Goal: Task Accomplishment & Management: Complete application form

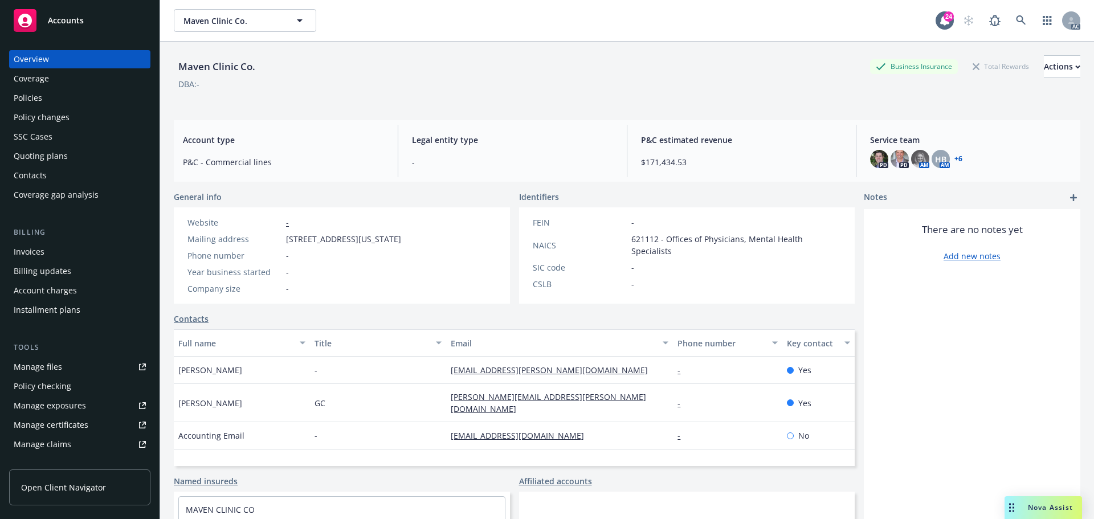
click at [60, 18] on span "Accounts" at bounding box center [66, 20] width 36 height 9
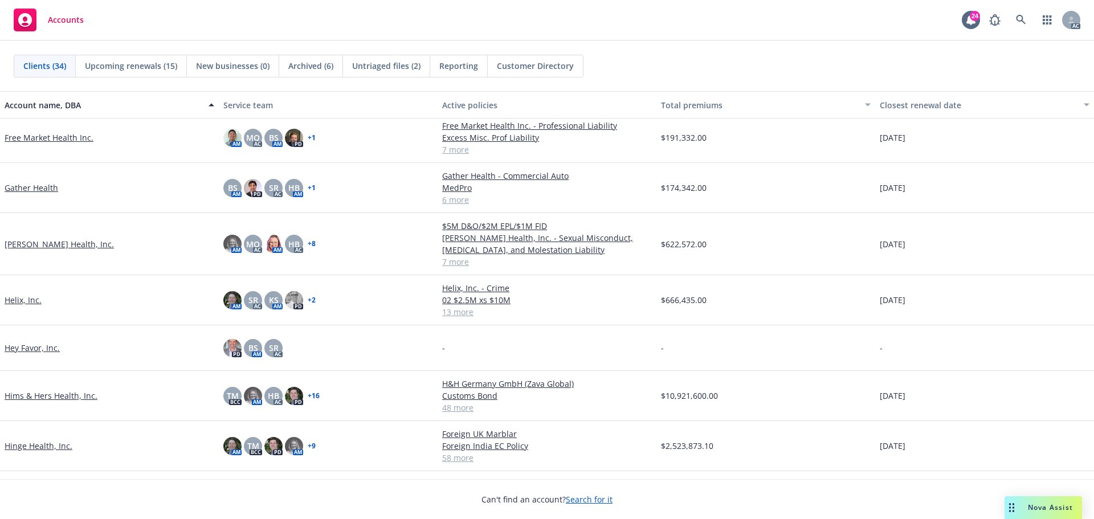
scroll to position [570, 0]
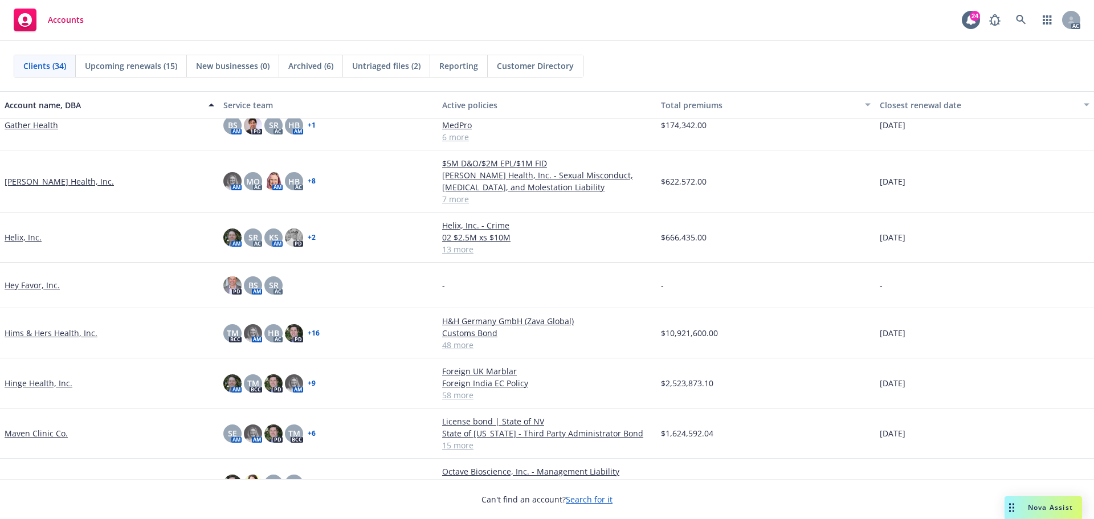
click at [60, 335] on link "Hims & Hers Health, Inc." at bounding box center [51, 333] width 93 height 12
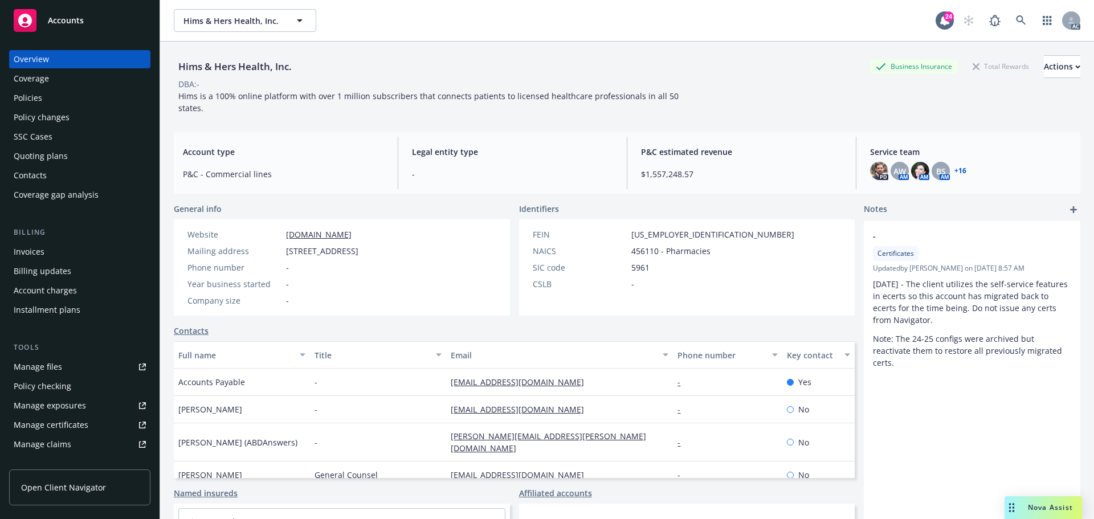
click at [71, 421] on div "Manage certificates" at bounding box center [51, 425] width 75 height 18
click at [47, 96] on div "Policies" at bounding box center [80, 98] width 132 height 18
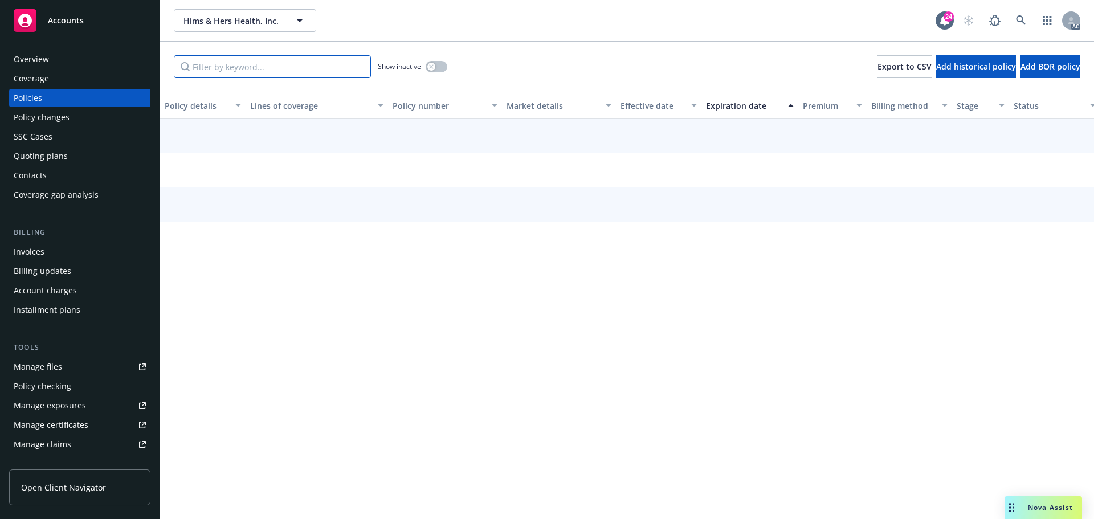
click at [253, 59] on input "Filter by keyword..." at bounding box center [272, 66] width 197 height 23
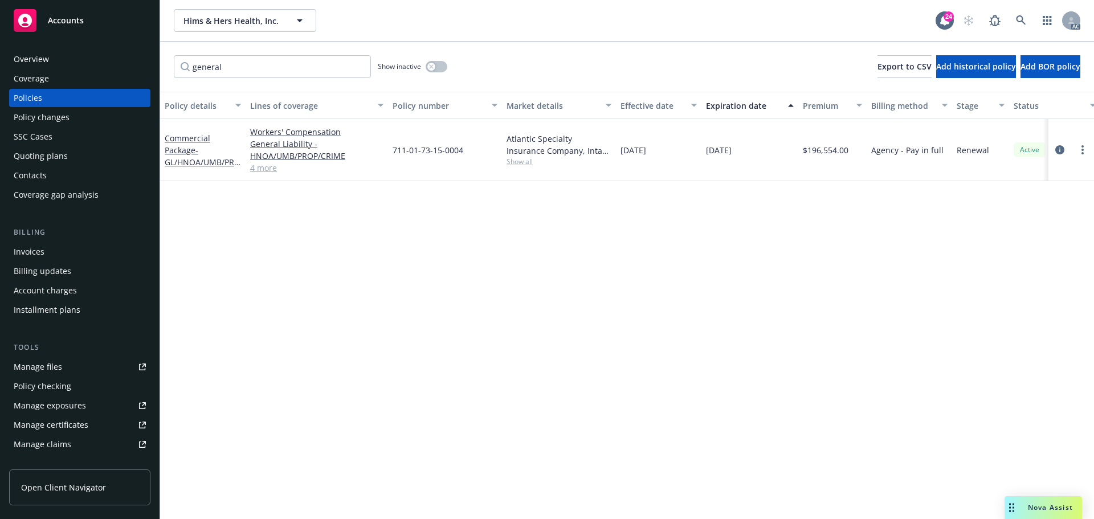
click at [259, 170] on link "4 more" at bounding box center [316, 168] width 133 height 12
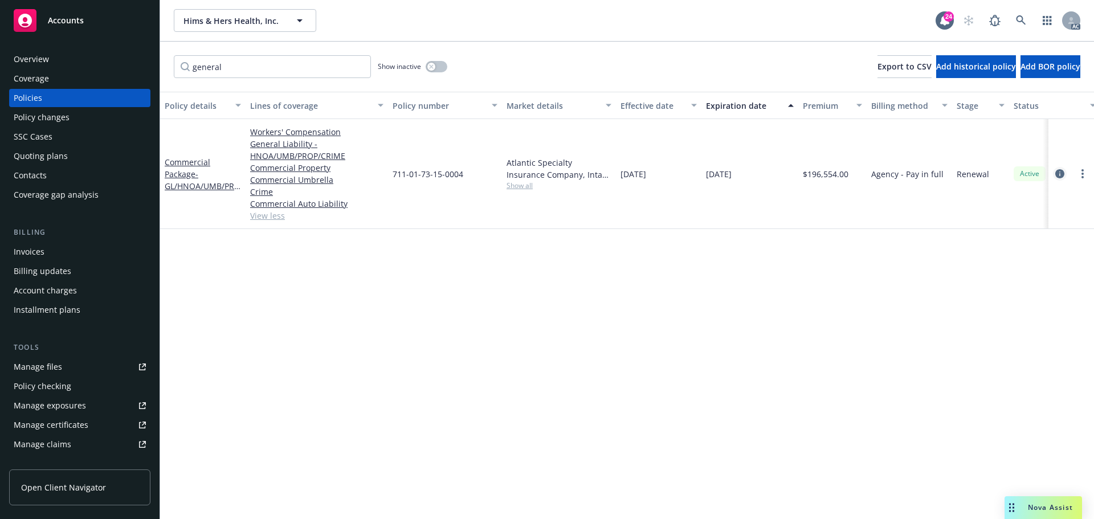
click at [1059, 170] on icon "circleInformation" at bounding box center [1060, 173] width 9 height 9
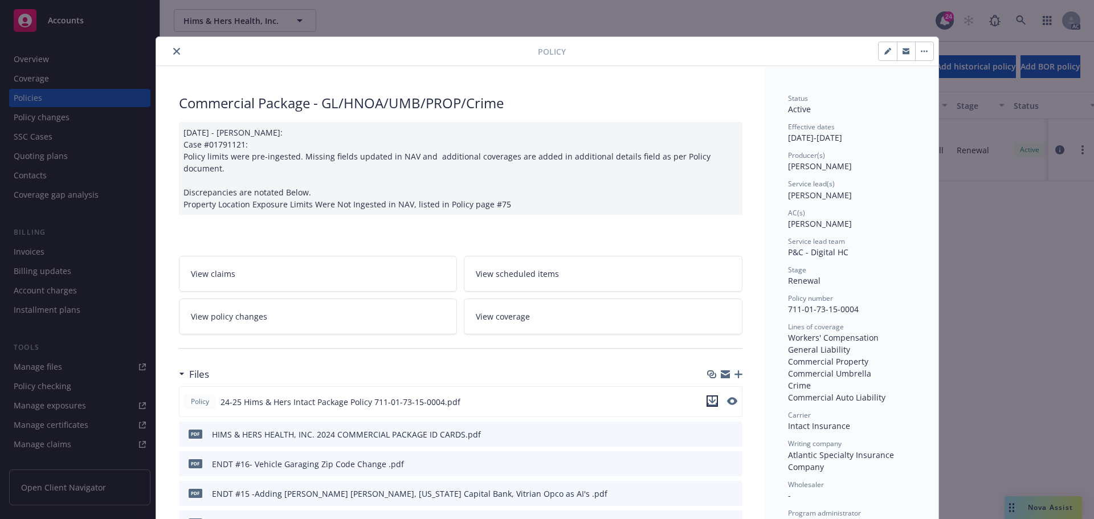
click at [710, 397] on icon "download file" at bounding box center [712, 401] width 9 height 9
drag, startPoint x: 172, startPoint y: 51, endPoint x: 185, endPoint y: 52, distance: 12.7
click at [173, 51] on icon "close" at bounding box center [176, 51] width 7 height 7
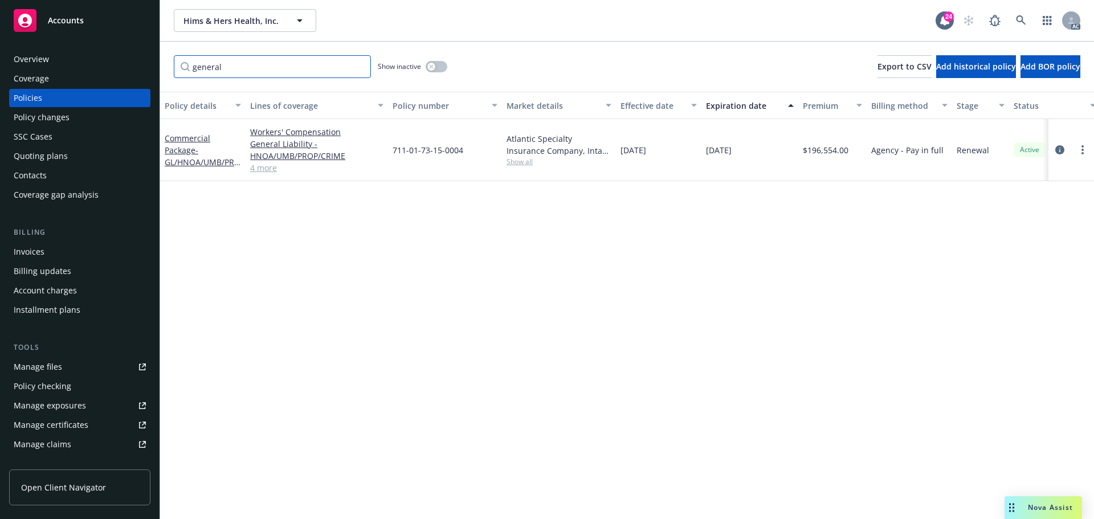
click at [258, 66] on input "general" at bounding box center [272, 66] width 197 height 23
drag, startPoint x: 258, startPoint y: 66, endPoint x: 184, endPoint y: 60, distance: 74.4
click at [185, 66] on input "general" at bounding box center [272, 66] width 197 height 23
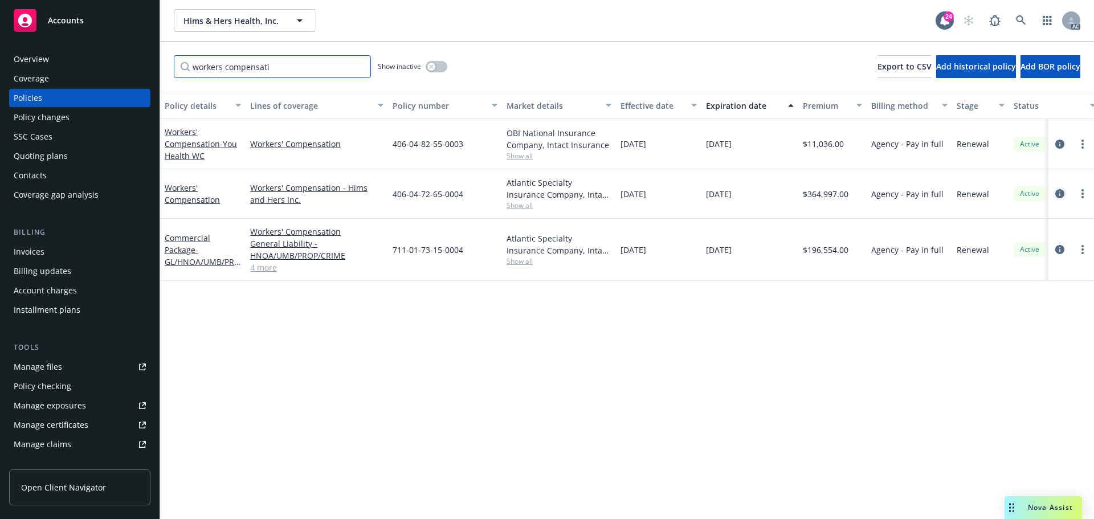
type input "workers compensati"
click at [1059, 193] on icon "circleInformation" at bounding box center [1060, 193] width 9 height 9
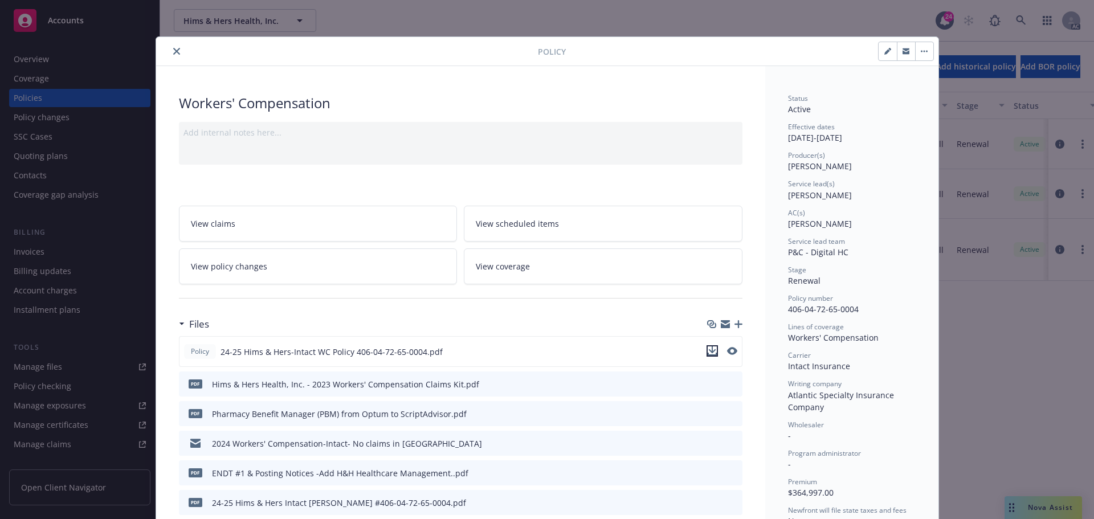
click at [708, 351] on icon "download file" at bounding box center [711, 350] width 7 height 7
click at [727, 45] on div at bounding box center [750, 51] width 368 height 19
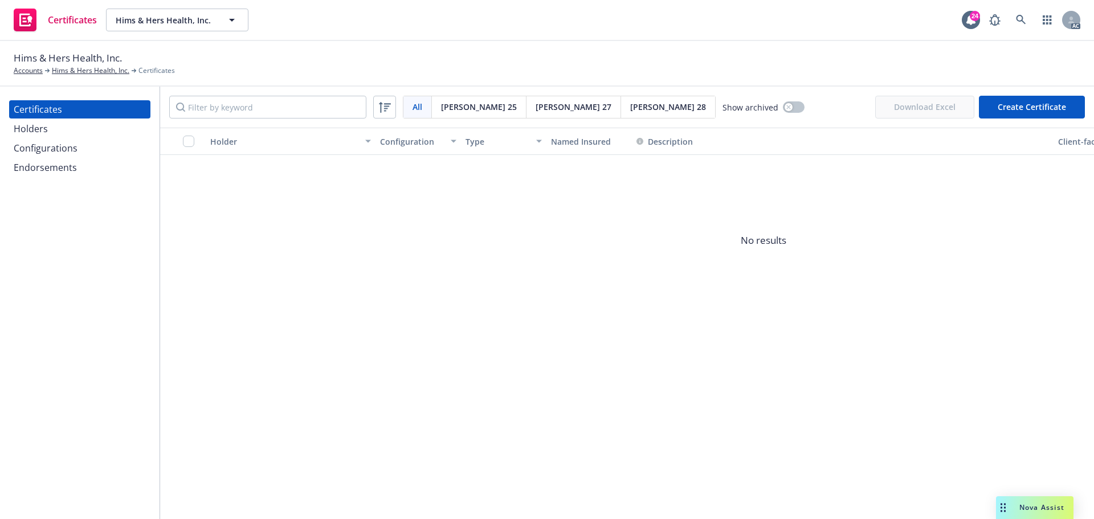
click at [42, 129] on div "Holders" at bounding box center [31, 129] width 34 height 18
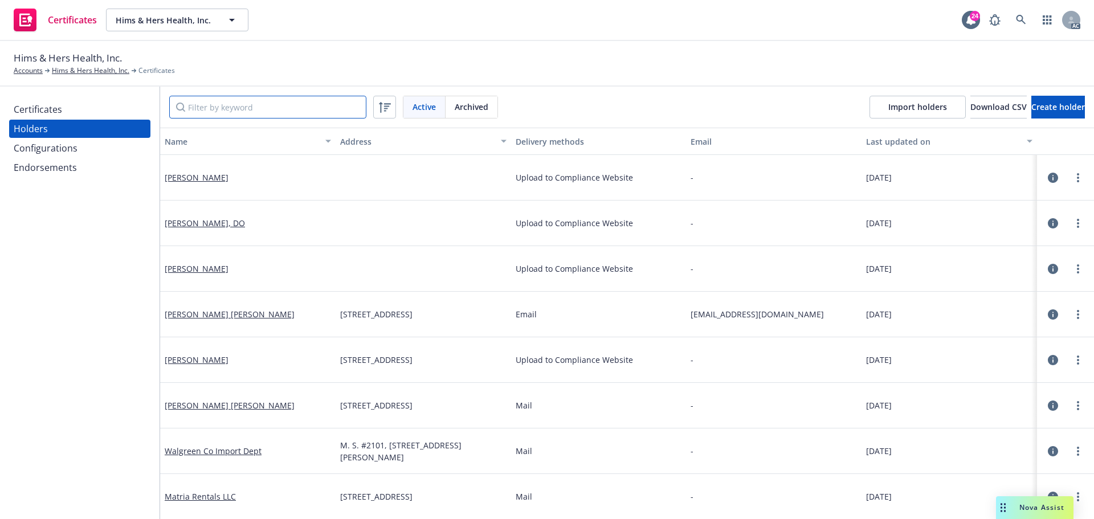
click at [237, 101] on input "Filter by keyword" at bounding box center [267, 107] width 197 height 23
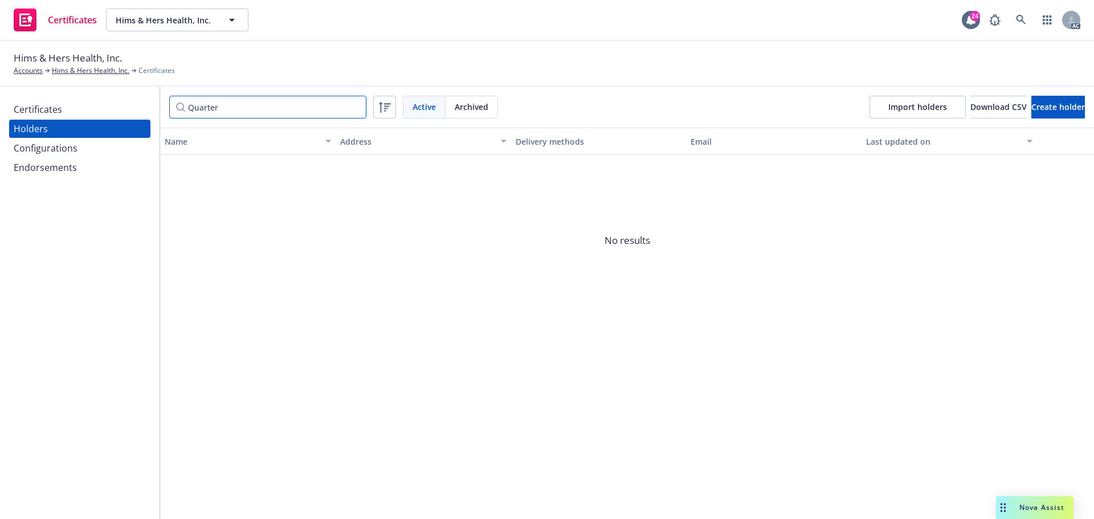
type input "Quarter"
click at [1055, 107] on span "Create holder" at bounding box center [1059, 106] width 54 height 11
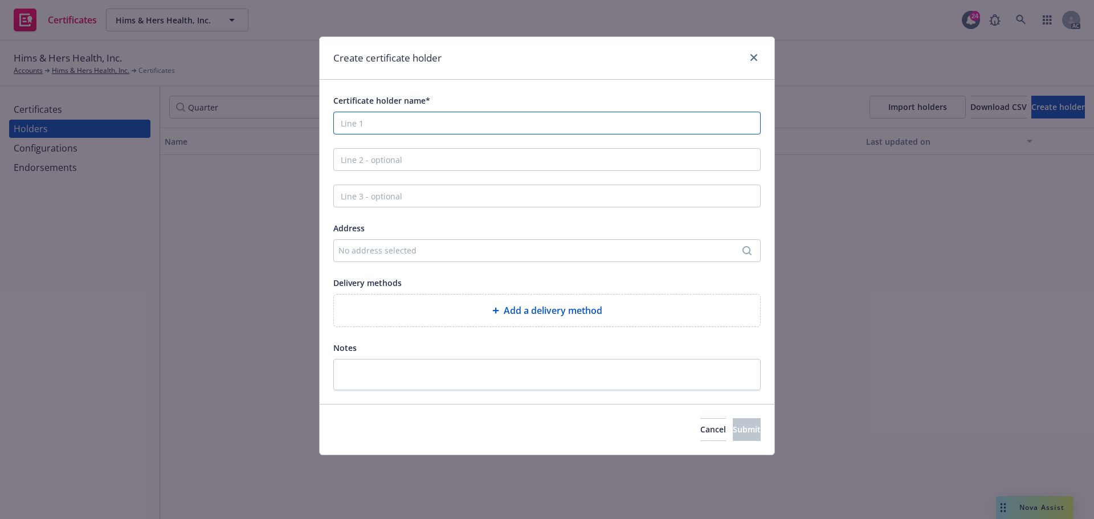
drag, startPoint x: 389, startPoint y: 121, endPoint x: 379, endPoint y: 126, distance: 11.5
click at [389, 121] on input "Certificate holder name*" at bounding box center [546, 123] width 427 height 23
type input "Quarters"
click at [491, 254] on div "No address selected" at bounding box center [542, 251] width 406 height 12
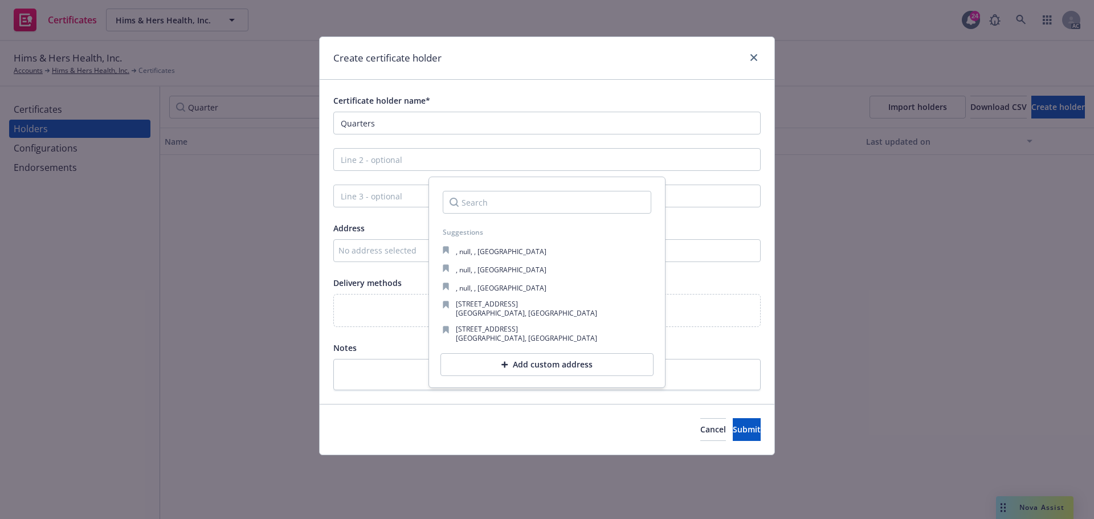
click at [528, 368] on div "Add custom address" at bounding box center [547, 364] width 213 height 23
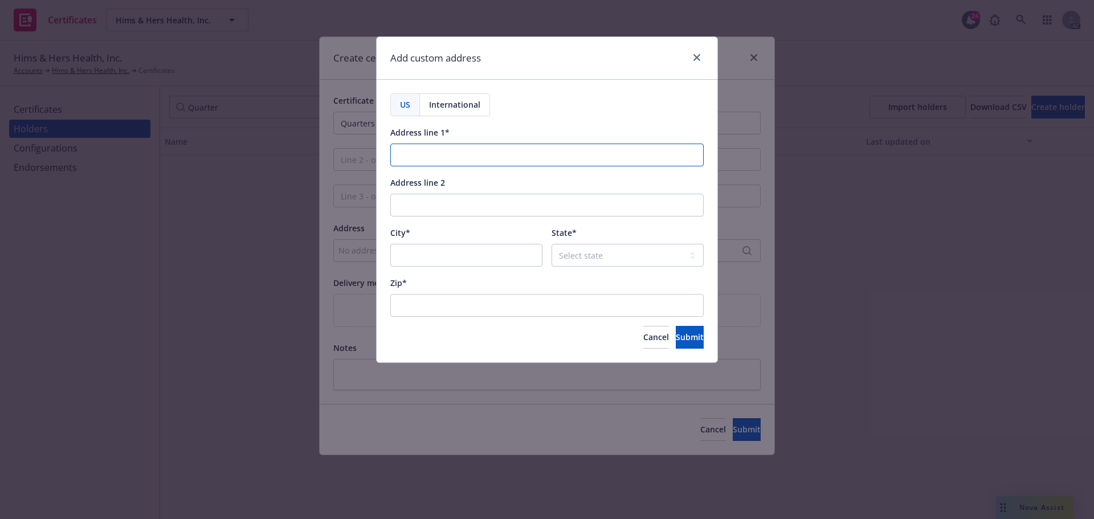
drag, startPoint x: 465, startPoint y: 160, endPoint x: 447, endPoint y: 162, distance: 17.8
click at [465, 160] on input "Address line 1*" at bounding box center [546, 155] width 313 height 23
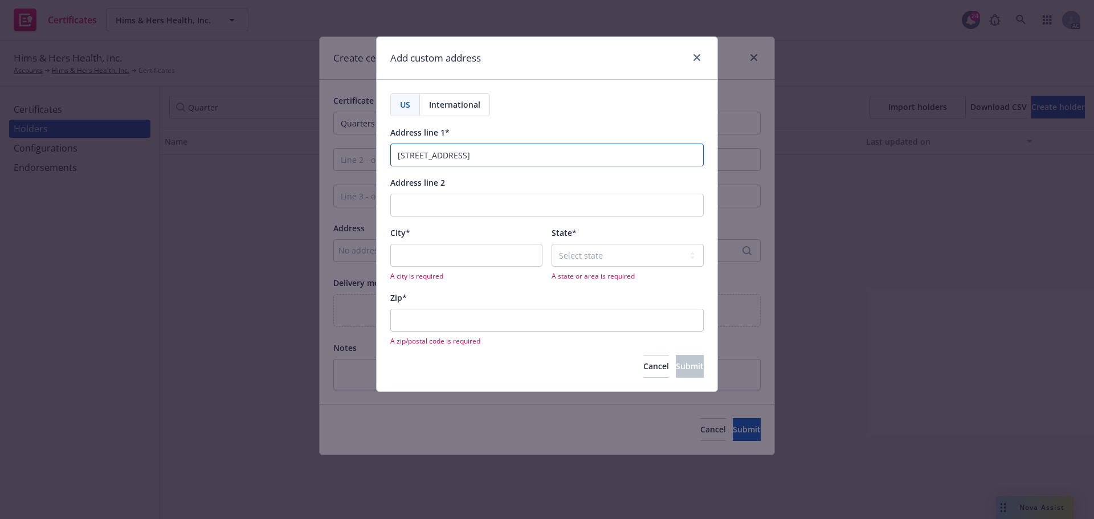
type input "383 Broadway 2nd Floor"
type input "New York"
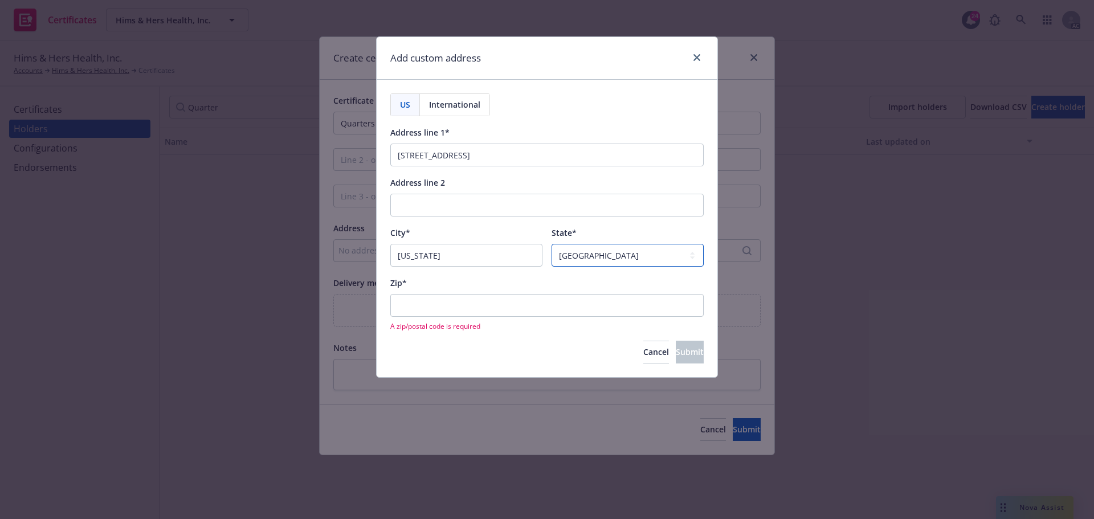
click at [689, 256] on select "Select state Alabama Alaska American Samoa Arizona Arkansas Baker Island Califo…" at bounding box center [628, 255] width 152 height 23
select select "NY"
click at [552, 244] on select "Select state Alabama Alaska American Samoa Arizona Arkansas Baker Island Califo…" at bounding box center [628, 255] width 152 height 23
click at [417, 304] on input "Zip*" at bounding box center [546, 305] width 313 height 23
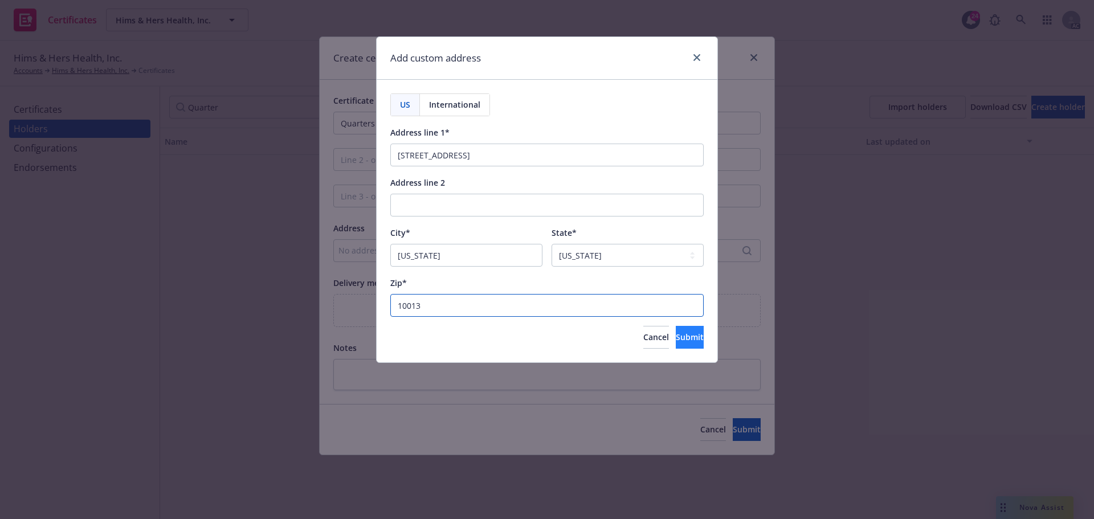
type input "10013"
click at [681, 338] on span "Submit" at bounding box center [690, 337] width 28 height 11
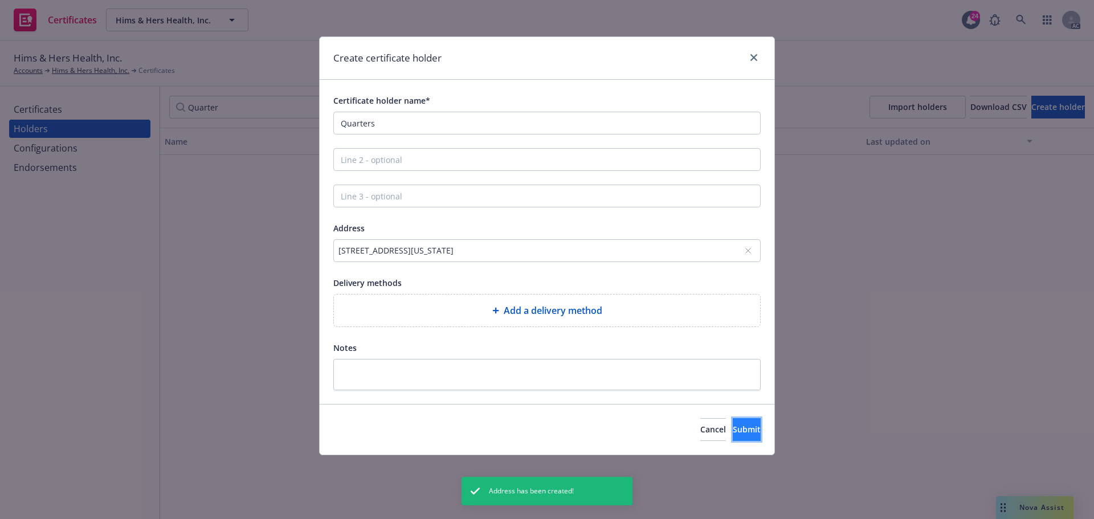
click at [733, 429] on span "Submit" at bounding box center [747, 429] width 28 height 11
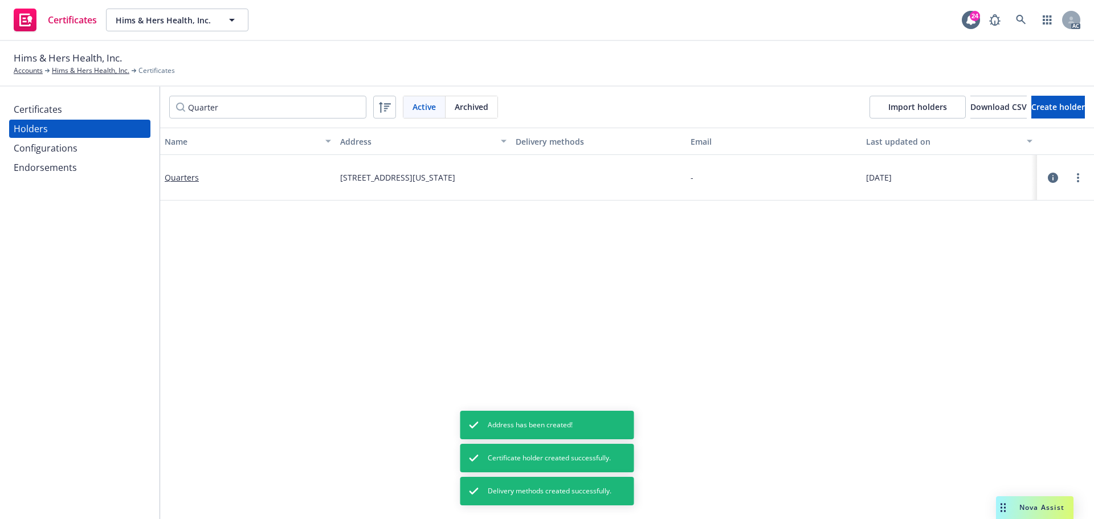
click at [65, 110] on div "Certificates" at bounding box center [80, 109] width 132 height 18
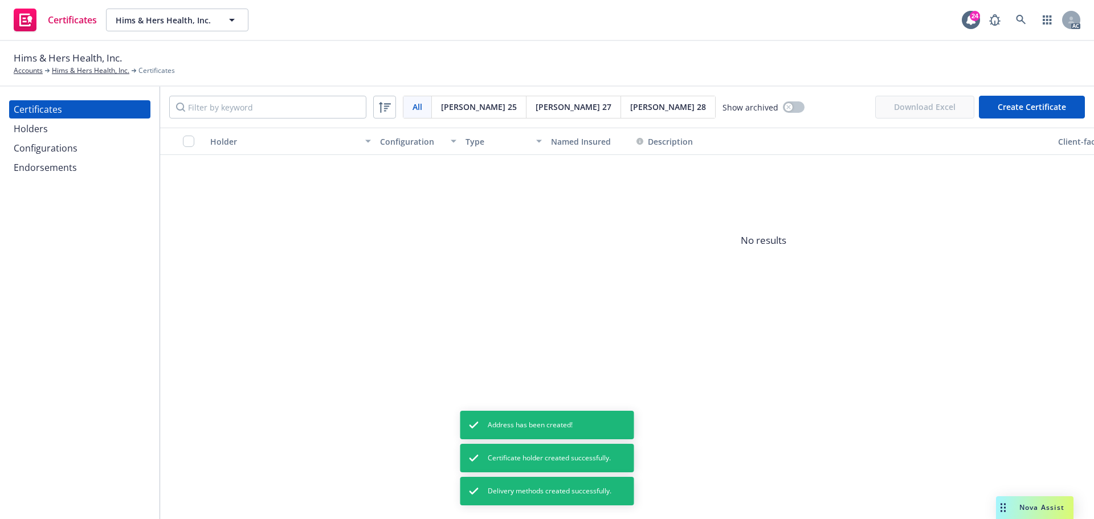
click at [1009, 101] on button "Create Certificate" at bounding box center [1032, 107] width 106 height 23
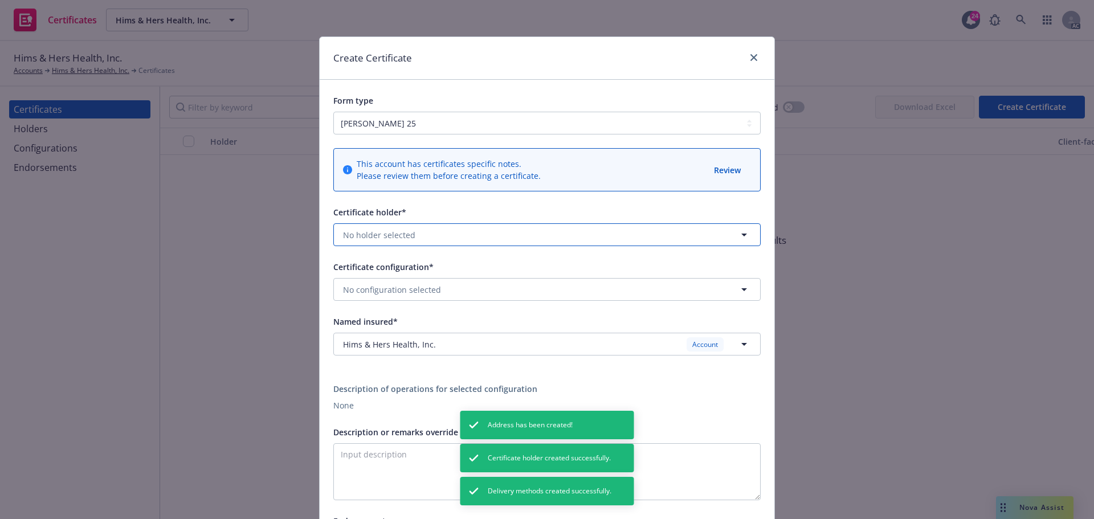
click at [427, 227] on button "No holder selected" at bounding box center [546, 234] width 427 height 23
type input "Quar"
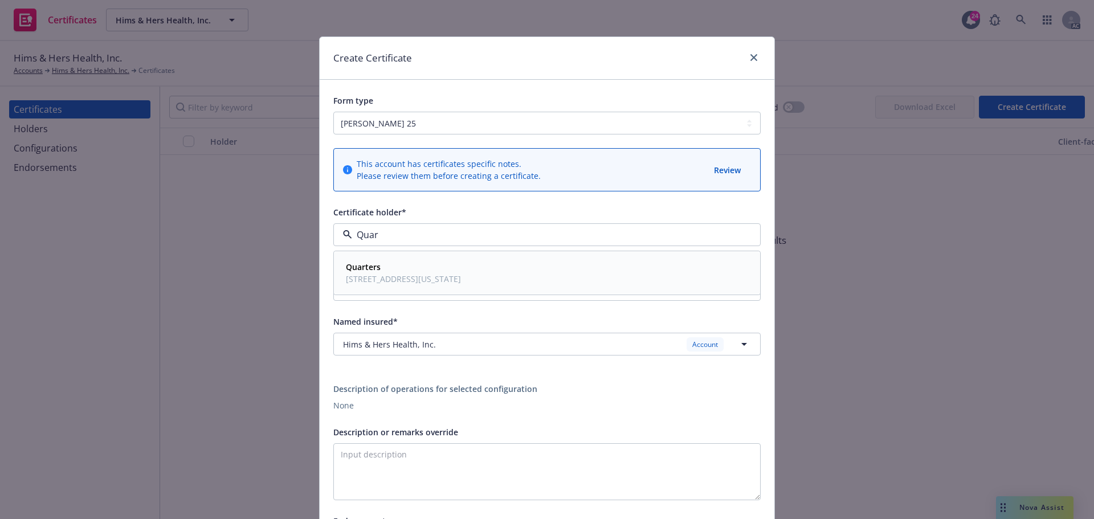
click at [382, 274] on span "383 Broadway 2nd Floor, New York, NY, 10013, USA" at bounding box center [403, 279] width 115 height 12
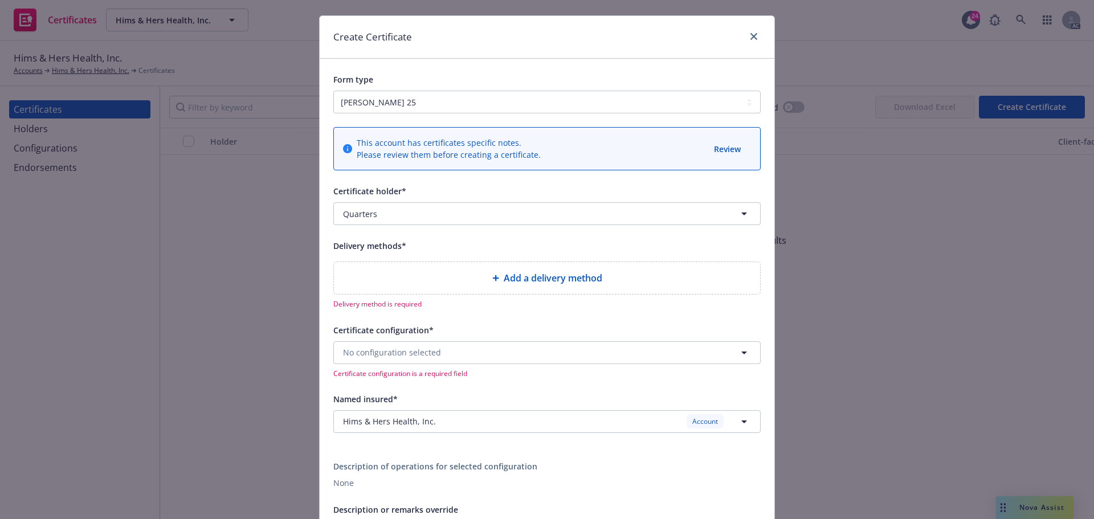
scroll to position [57, 0]
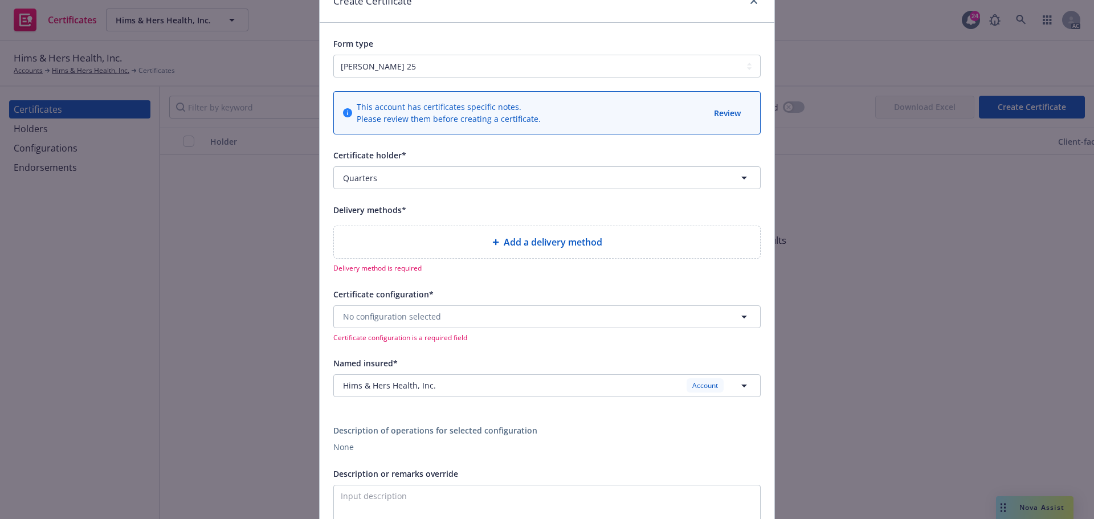
click at [558, 239] on span "Add a delivery method" at bounding box center [553, 242] width 99 height 14
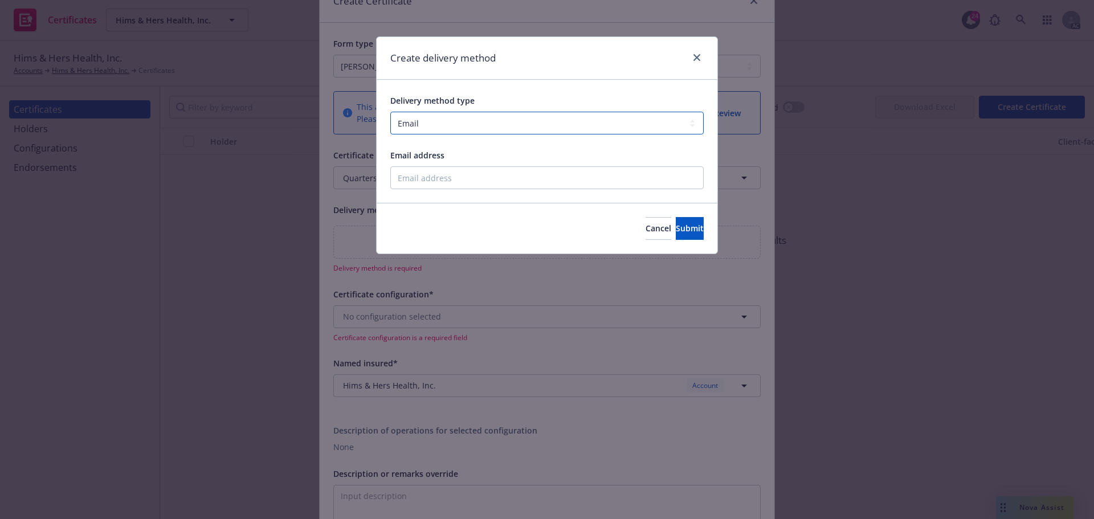
click at [445, 120] on select "Select delivery method type Email Mail Fax Upload to Compliance Website" at bounding box center [546, 123] width 313 height 23
select select "UPLOAD_TO_COMPLIANCE_WEBSITE"
click at [390, 112] on select "Select delivery method type Email Mail Fax Upload to Compliance Website" at bounding box center [546, 123] width 313 height 23
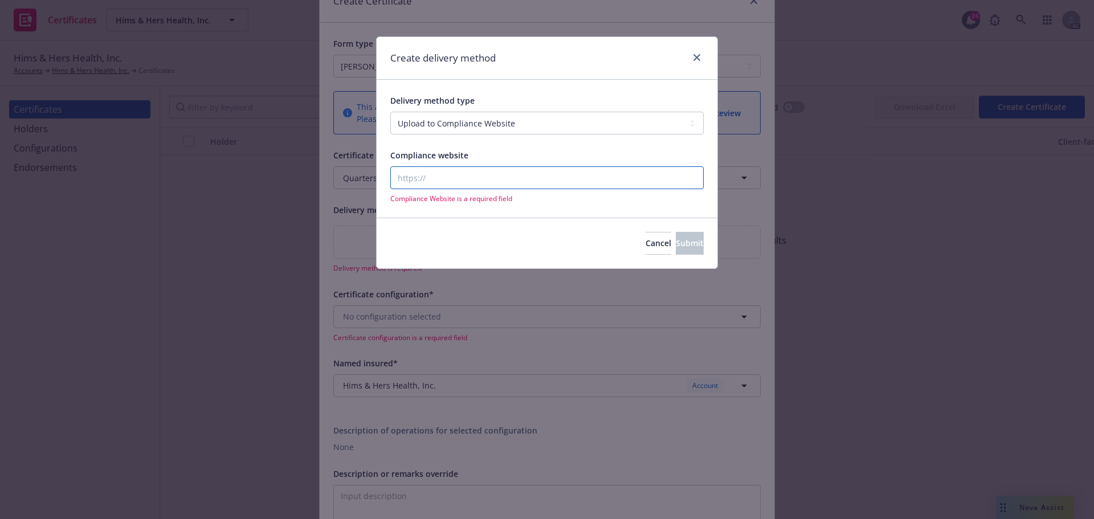
click at [475, 184] on input "Compliance website" at bounding box center [546, 177] width 313 height 23
type input "www.newfront.com"
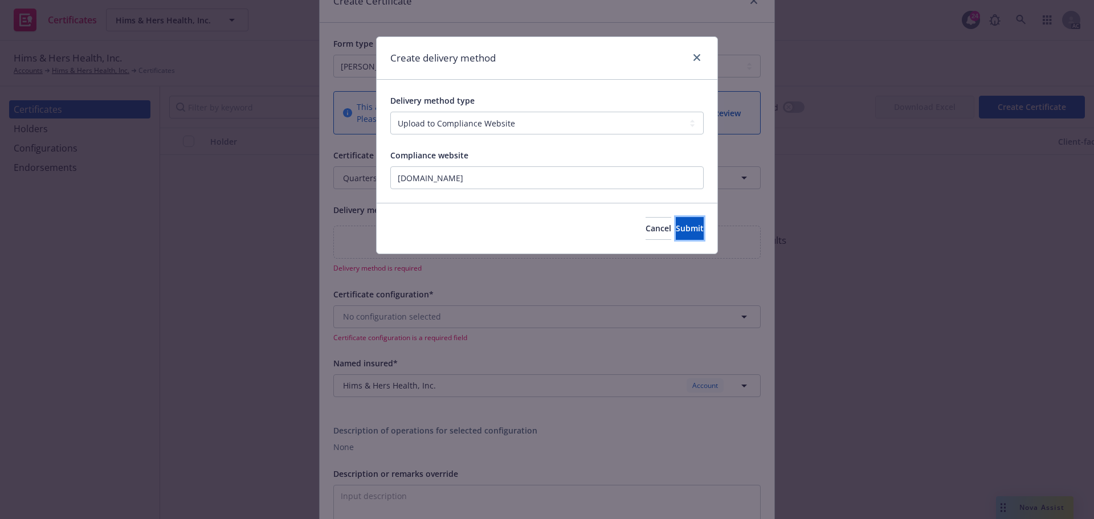
drag, startPoint x: 675, startPoint y: 228, endPoint x: 668, endPoint y: 231, distance: 7.9
click at [676, 230] on span "Submit" at bounding box center [690, 228] width 28 height 11
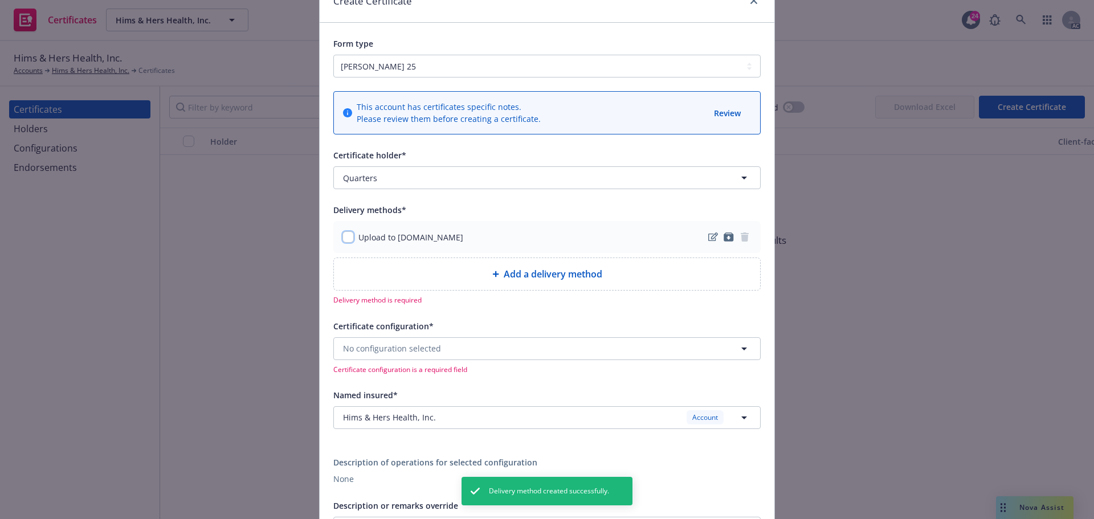
drag, startPoint x: 345, startPoint y: 236, endPoint x: 430, endPoint y: 273, distance: 92.1
click at [347, 236] on input "checkbox" at bounding box center [348, 236] width 11 height 11
checkbox input "true"
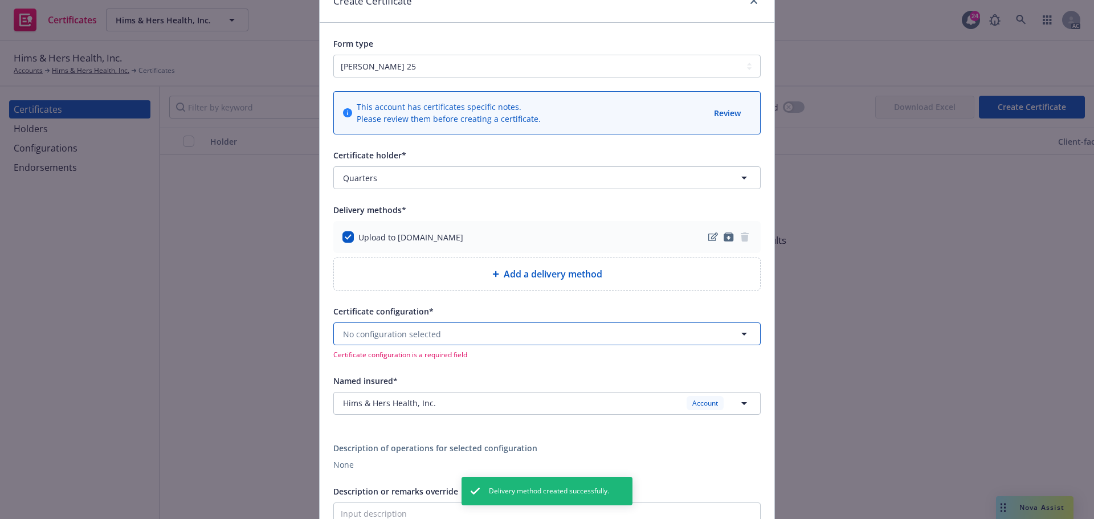
click at [421, 334] on span "No configuration selected" at bounding box center [392, 334] width 98 height 12
click at [477, 341] on button "No configuration selected" at bounding box center [546, 334] width 427 height 23
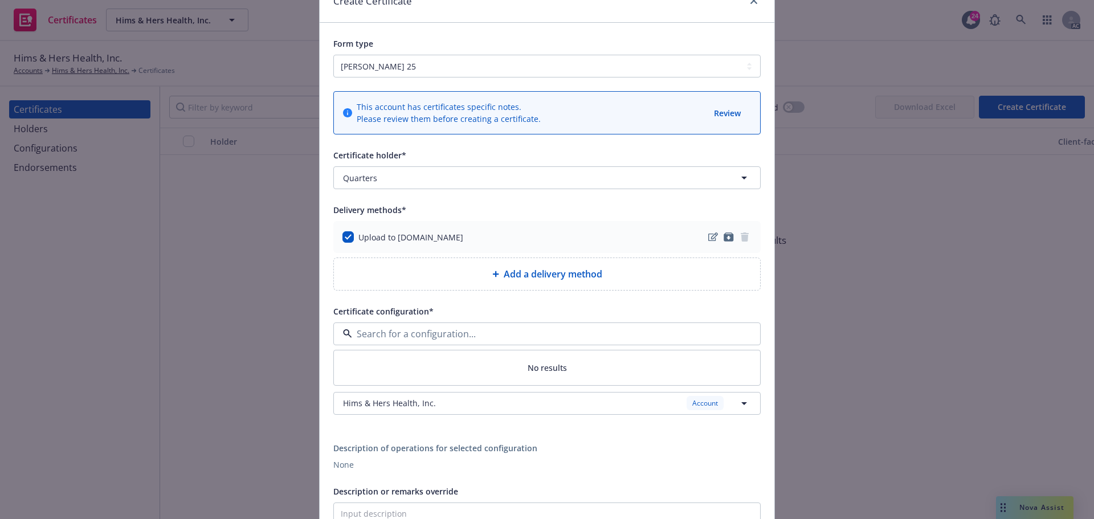
click at [479, 328] on input at bounding box center [544, 334] width 385 height 14
click at [443, 335] on input at bounding box center [544, 334] width 385 height 14
click at [536, 307] on div "Certificate configuration*" at bounding box center [546, 311] width 427 height 14
